Goal: Task Accomplishment & Management: Use online tool/utility

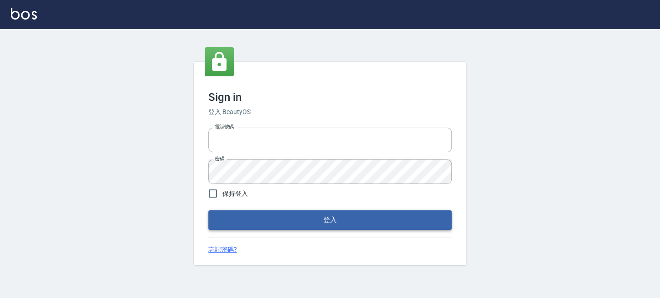
type input "0289832082"
click at [222, 214] on button "登入" at bounding box center [329, 219] width 243 height 19
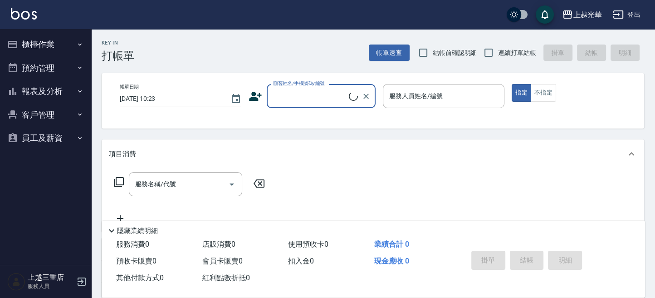
click at [30, 48] on button "櫃檯作業" at bounding box center [46, 45] width 84 height 24
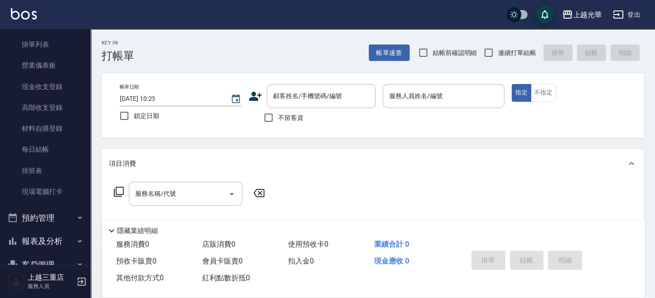
scroll to position [109, 0]
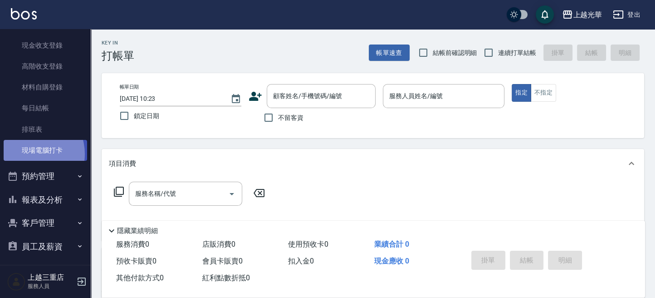
click at [29, 153] on link "現場電腦打卡" at bounding box center [46, 150] width 84 height 21
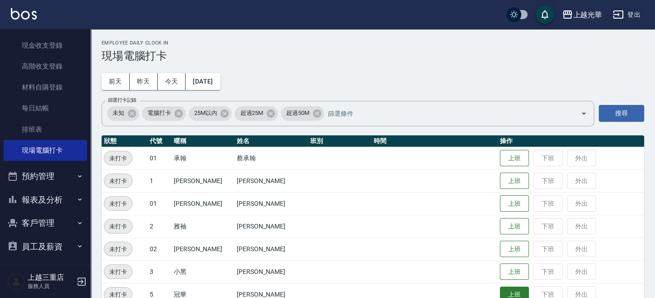
click at [500, 293] on button "上班" at bounding box center [514, 294] width 29 height 16
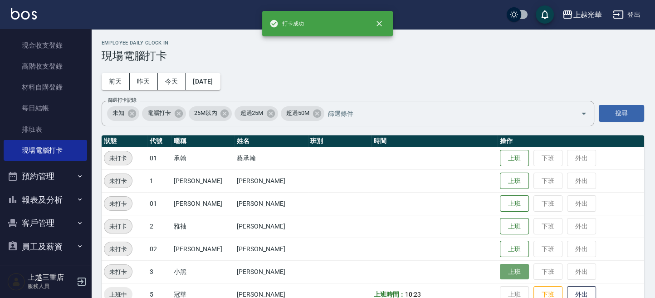
click at [500, 275] on button "上班" at bounding box center [514, 272] width 29 height 16
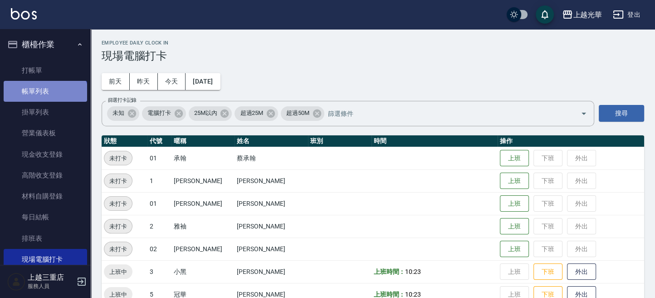
click at [44, 98] on link "帳單列表" at bounding box center [46, 91] width 84 height 21
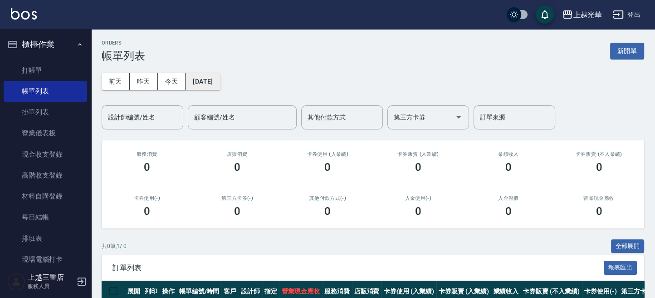
click at [189, 81] on button "[DATE]" at bounding box center [203, 81] width 34 height 17
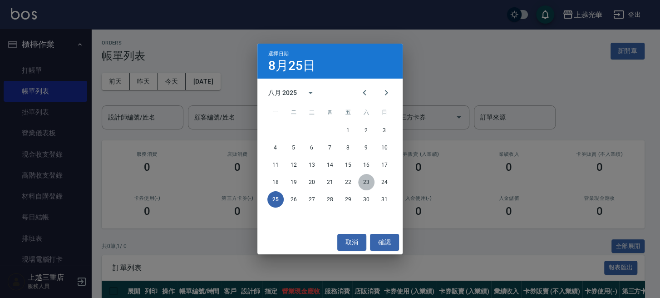
click at [362, 182] on button "23" at bounding box center [366, 182] width 16 height 16
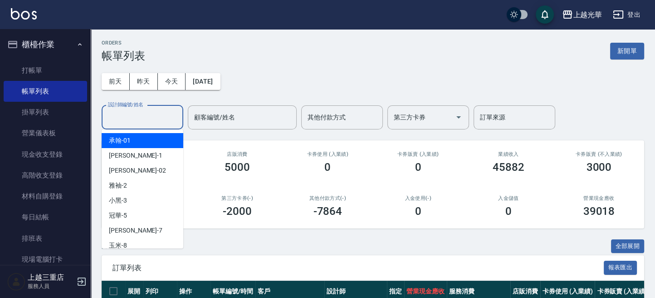
click at [176, 118] on input "設計師編號/姓名" at bounding box center [143, 117] width 74 height 16
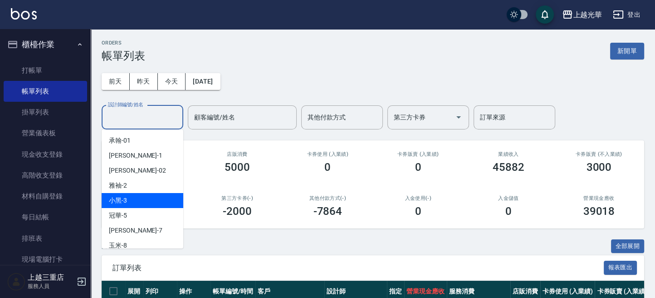
click at [123, 204] on span "小黑 -3" at bounding box center [118, 201] width 18 height 10
type input "小黑-3"
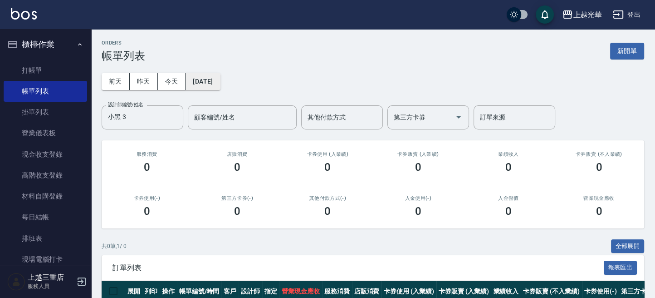
drag, startPoint x: 212, startPoint y: 96, endPoint x: 211, endPoint y: 88, distance: 8.7
click at [212, 93] on div "[DATE] [DATE] [DATE] [DATE] 設計師編號/姓名 小黑-3 設計師編號/姓名 顧客編號/姓名 顧客編號/姓名 其他付款方式 其他付款方…" at bounding box center [373, 95] width 543 height 67
click at [211, 87] on button "[DATE]" at bounding box center [203, 81] width 34 height 17
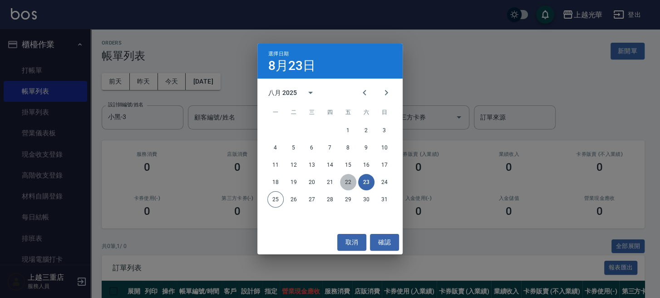
click at [347, 177] on button "22" at bounding box center [348, 182] width 16 height 16
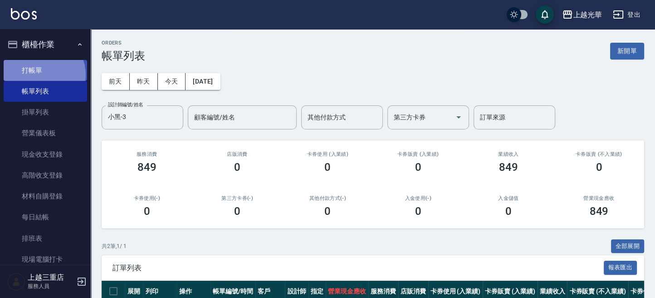
click at [42, 74] on link "打帳單" at bounding box center [46, 70] width 84 height 21
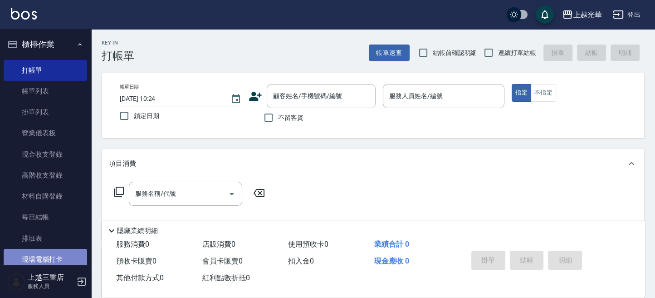
click at [52, 251] on link "現場電腦打卡" at bounding box center [46, 259] width 84 height 21
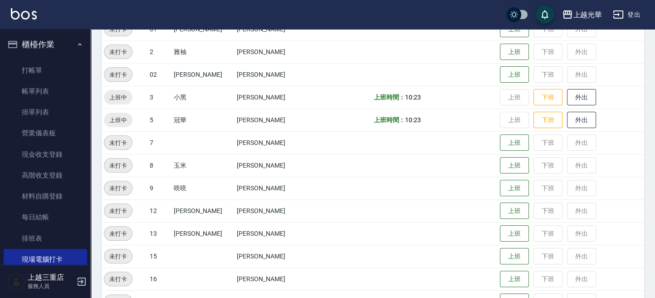
scroll to position [182, 0]
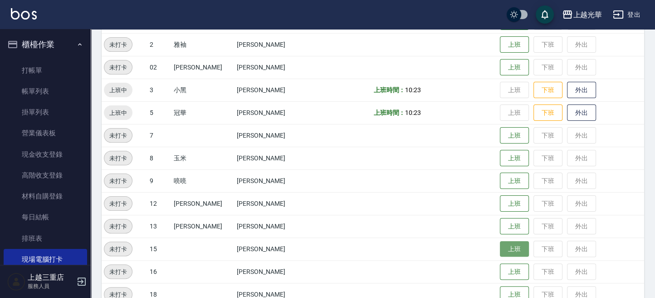
click at [500, 251] on button "上班" at bounding box center [514, 249] width 29 height 16
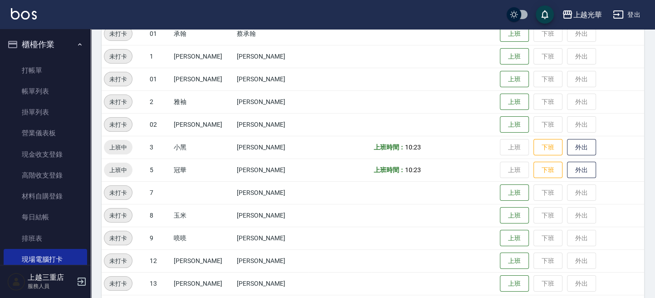
scroll to position [245, 0]
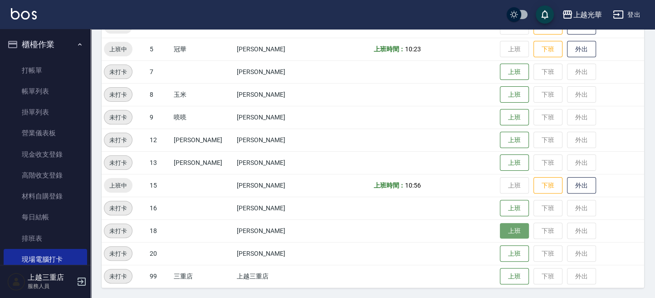
click at [500, 228] on button "上班" at bounding box center [514, 231] width 29 height 16
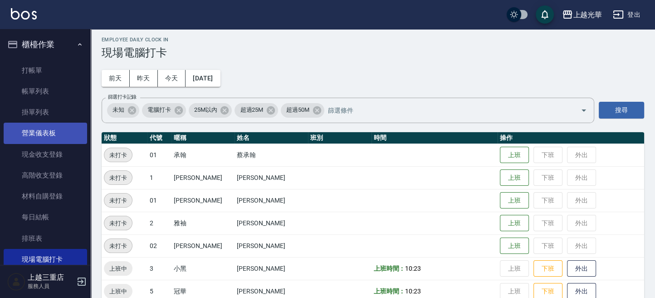
scroll to position [113, 0]
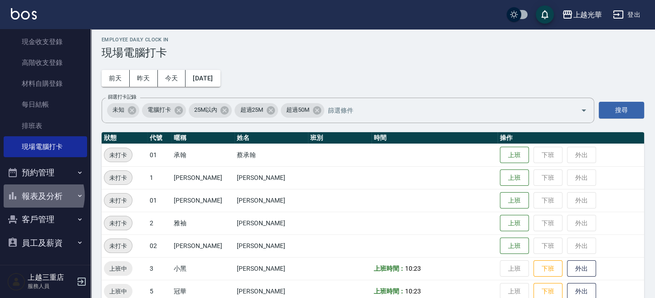
click at [39, 195] on button "報表及分析" at bounding box center [46, 196] width 84 height 24
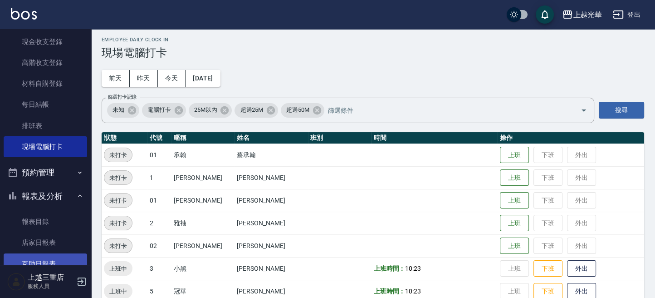
click at [58, 259] on link "互助日報表" at bounding box center [46, 263] width 84 height 21
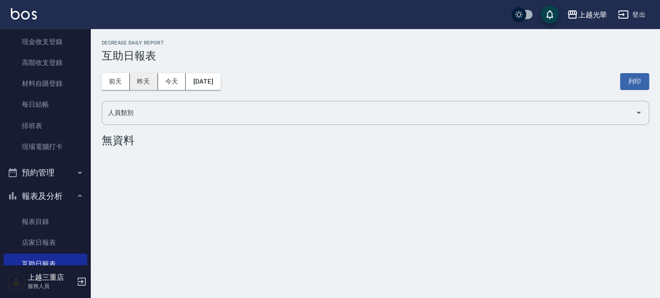
click at [140, 84] on button "昨天" at bounding box center [144, 81] width 28 height 17
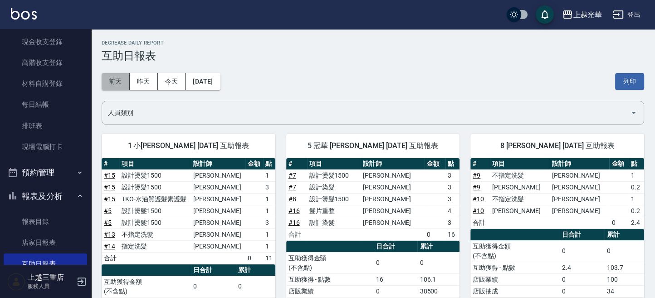
click at [120, 83] on button "前天" at bounding box center [116, 81] width 28 height 17
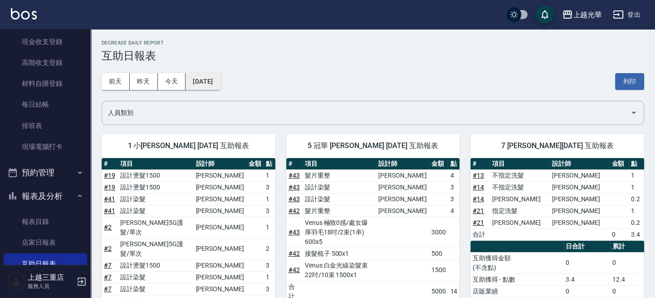
click at [190, 84] on button "[DATE]" at bounding box center [203, 81] width 34 height 17
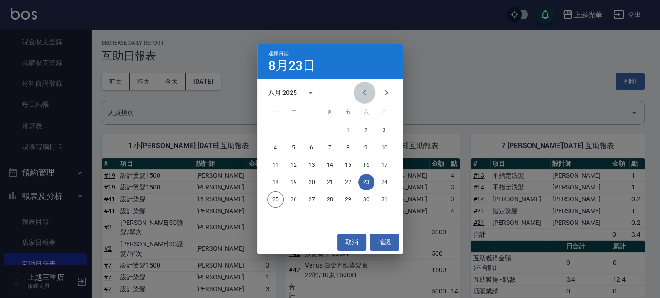
click at [360, 90] on icon "Previous month" at bounding box center [364, 92] width 11 height 11
click at [313, 201] on button "30" at bounding box center [312, 199] width 16 height 16
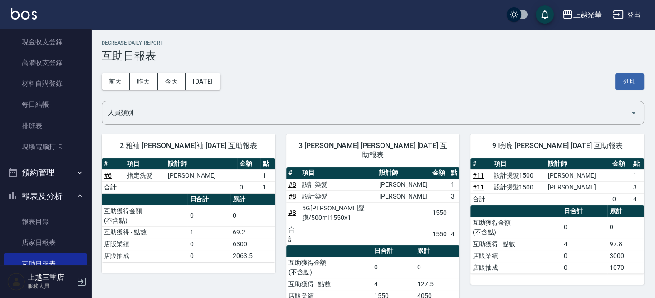
scroll to position [250, 0]
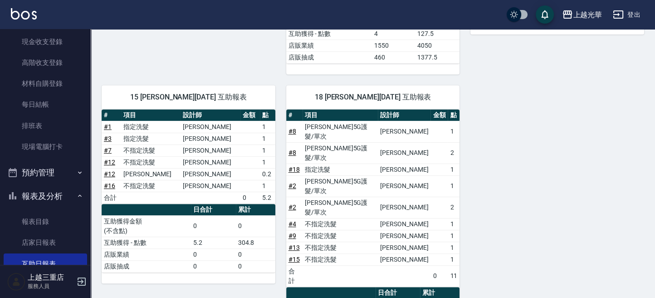
click at [31, 10] on img at bounding box center [24, 13] width 26 height 11
